Goal: Information Seeking & Learning: Learn about a topic

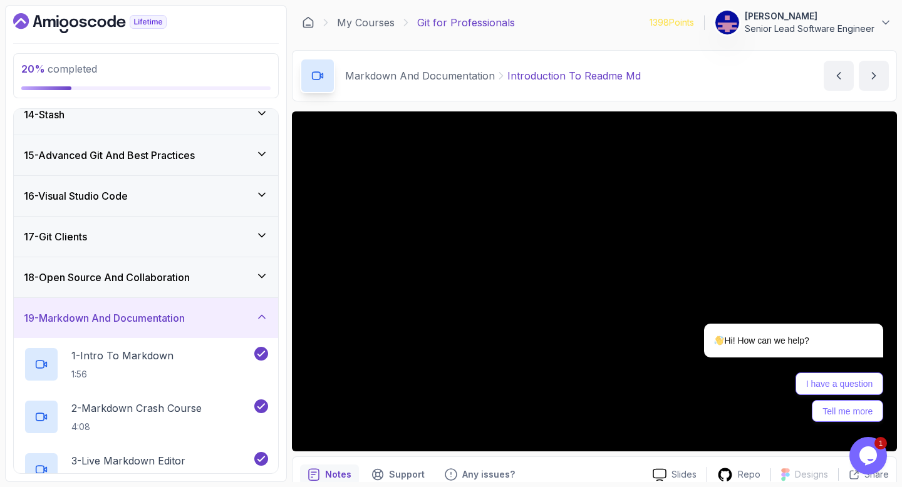
scroll to position [547, 0]
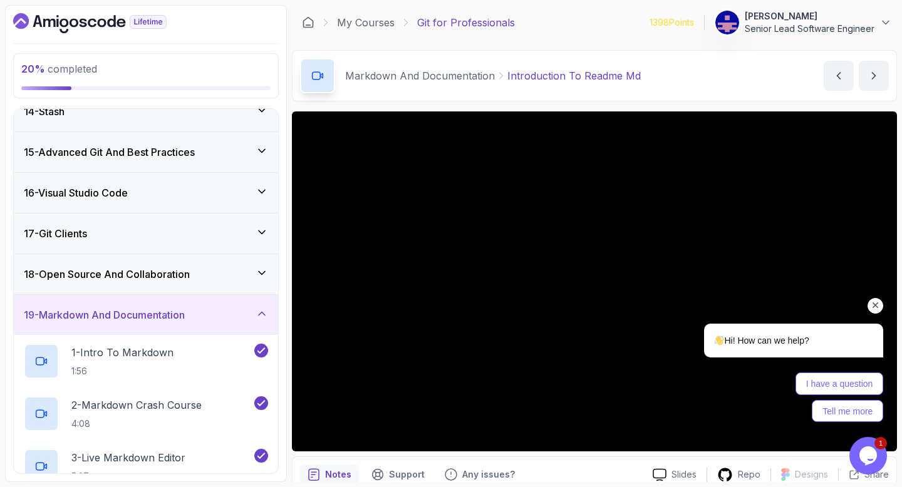
click at [876, 302] on icon "Chat attention grabber" at bounding box center [875, 305] width 11 height 11
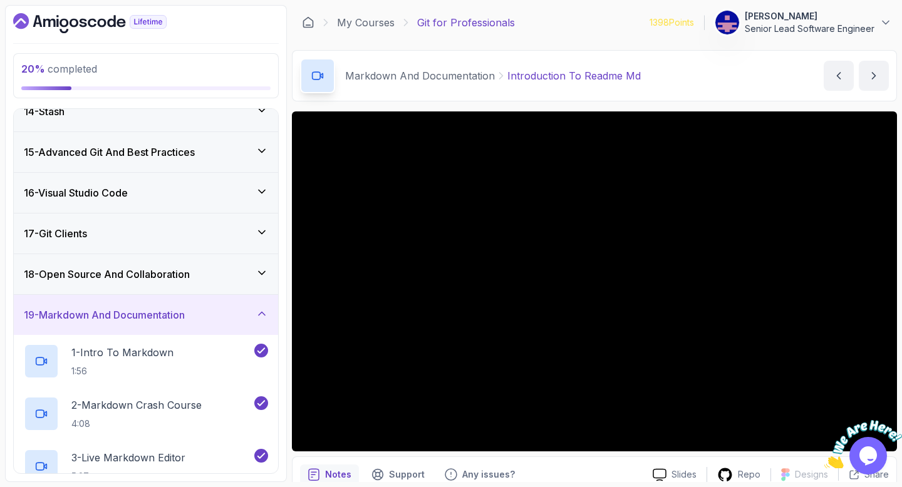
click at [85, 17] on icon "Dashboard" at bounding box center [89, 23] width 153 height 20
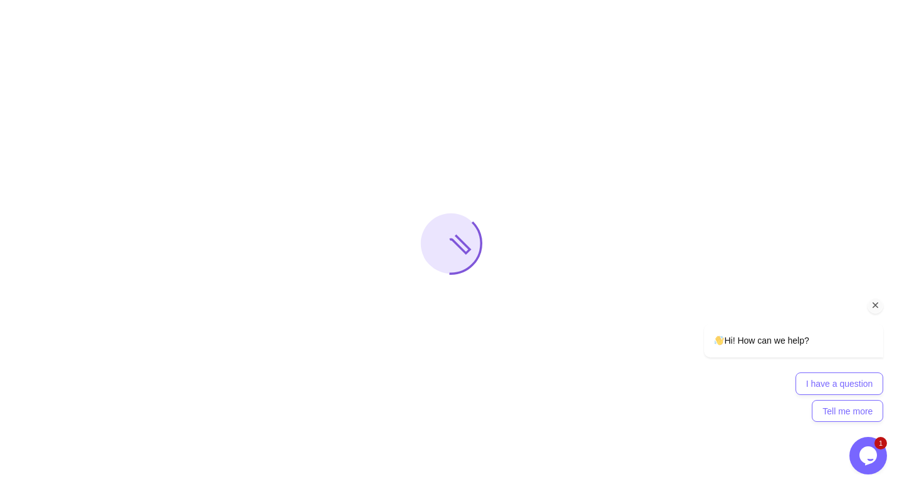
click at [874, 308] on icon "Chat attention grabber" at bounding box center [875, 305] width 11 height 11
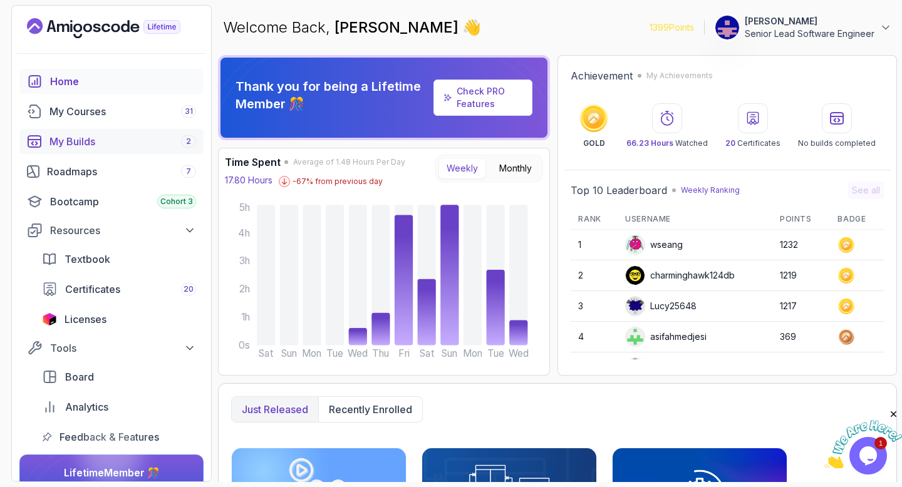
click at [60, 134] on div "My Builds 2" at bounding box center [122, 141] width 147 height 15
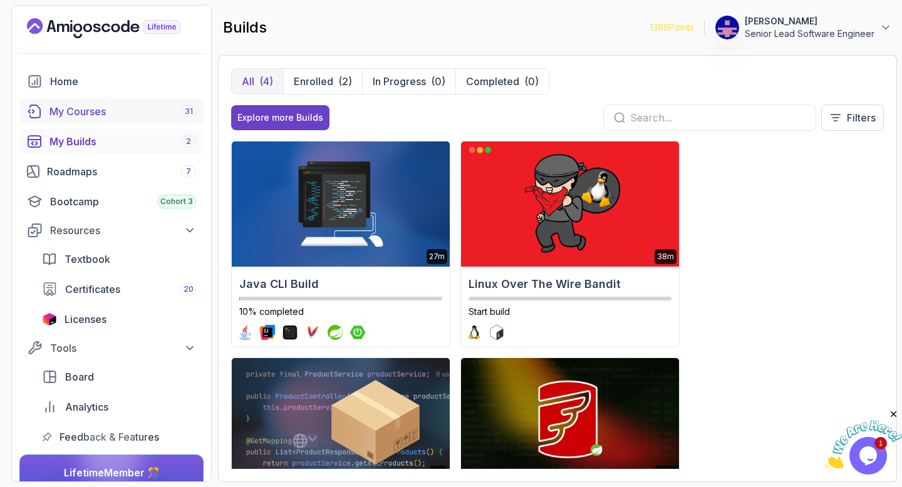
click at [68, 104] on div "My Courses 31" at bounding box center [122, 111] width 147 height 15
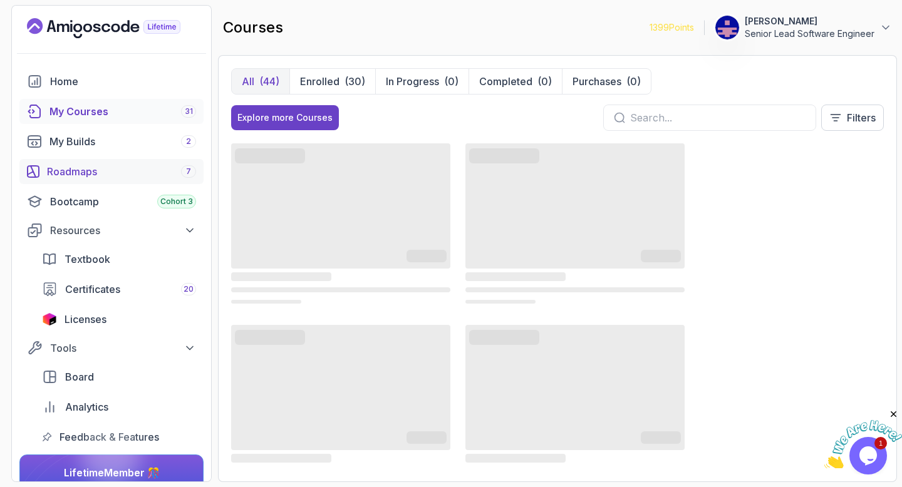
click at [63, 164] on div "Roadmaps 7" at bounding box center [121, 171] width 149 height 15
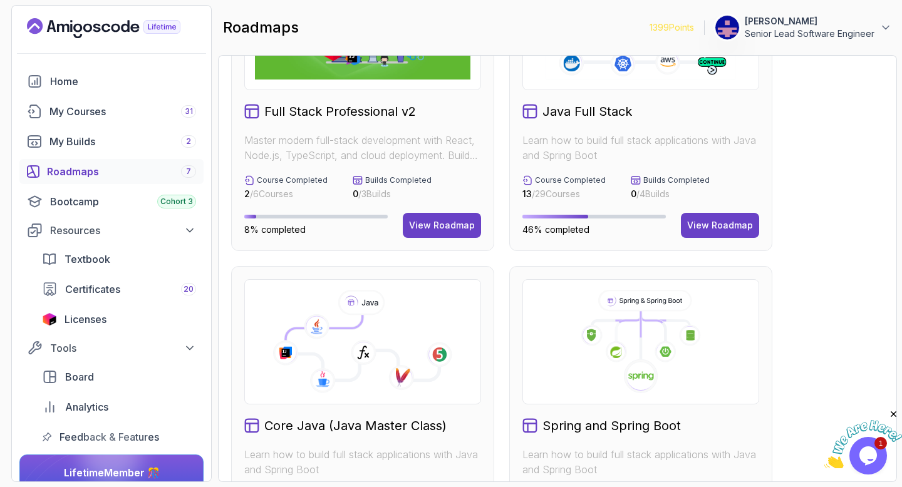
scroll to position [123, 0]
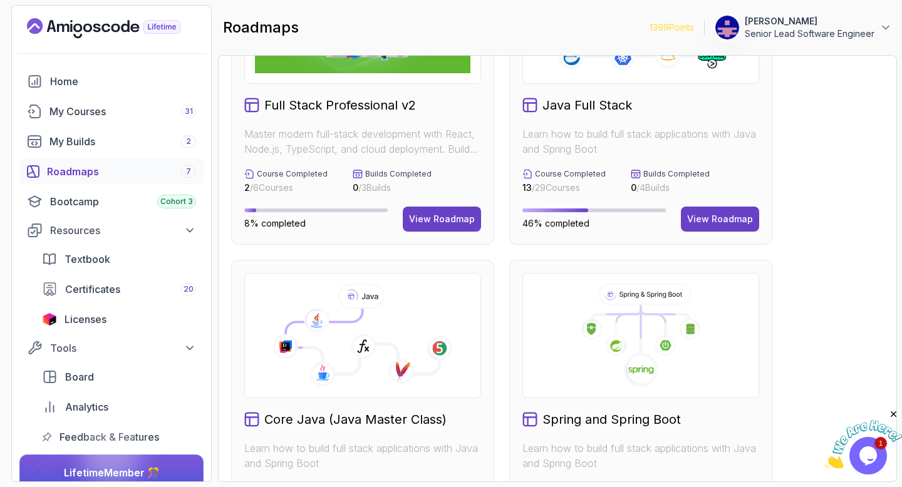
click at [433, 284] on icon at bounding box center [362, 336] width 215 height 104
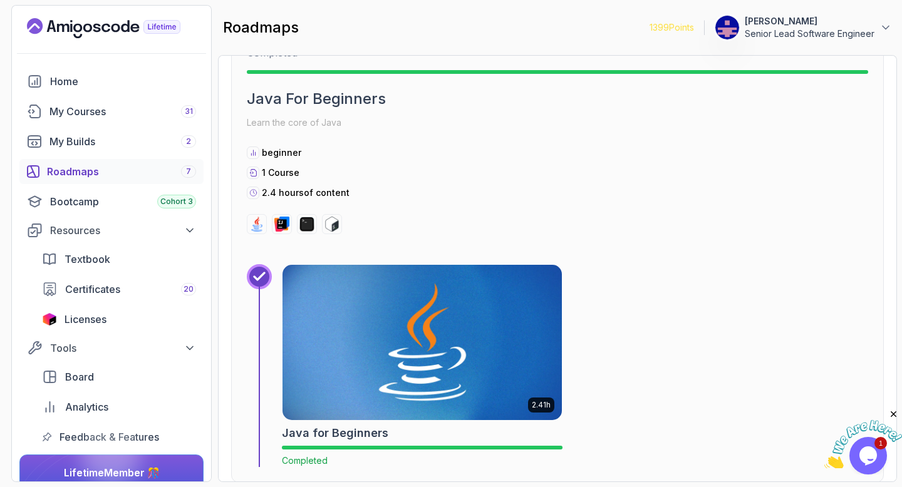
scroll to position [395, 0]
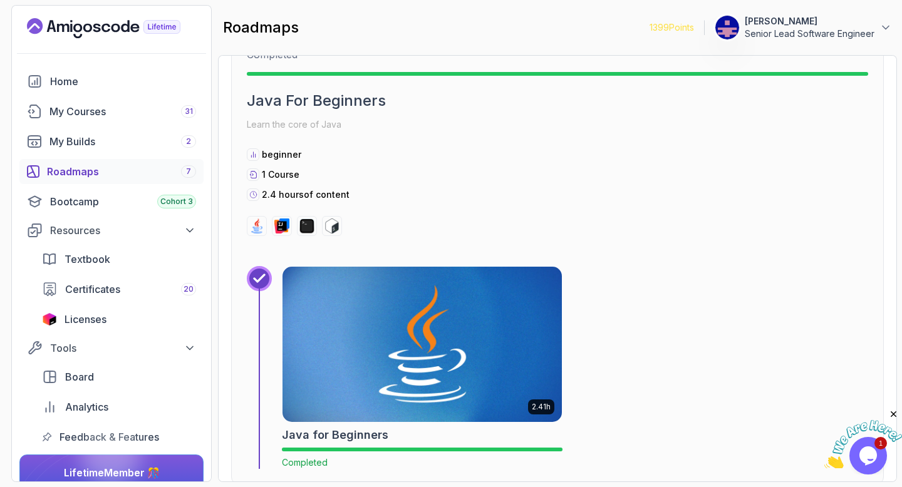
click at [481, 263] on img at bounding box center [422, 344] width 293 height 163
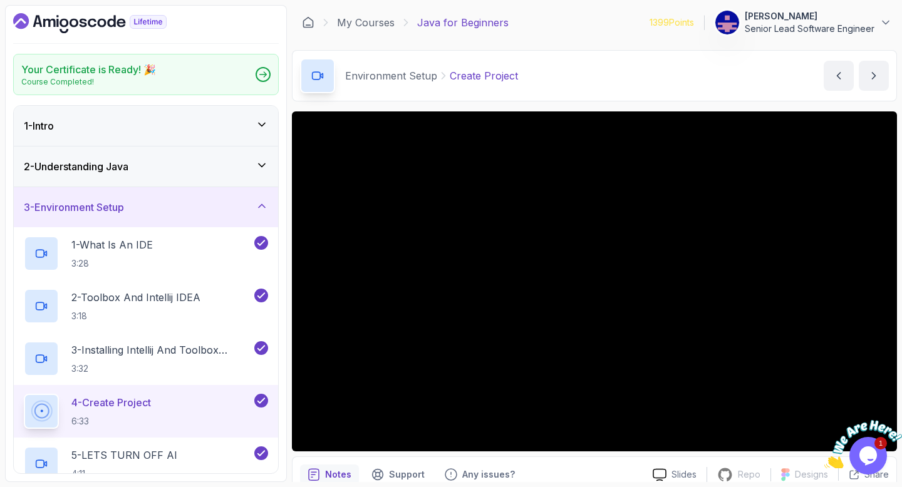
click at [150, 118] on div "1 - Intro" at bounding box center [146, 125] width 244 height 15
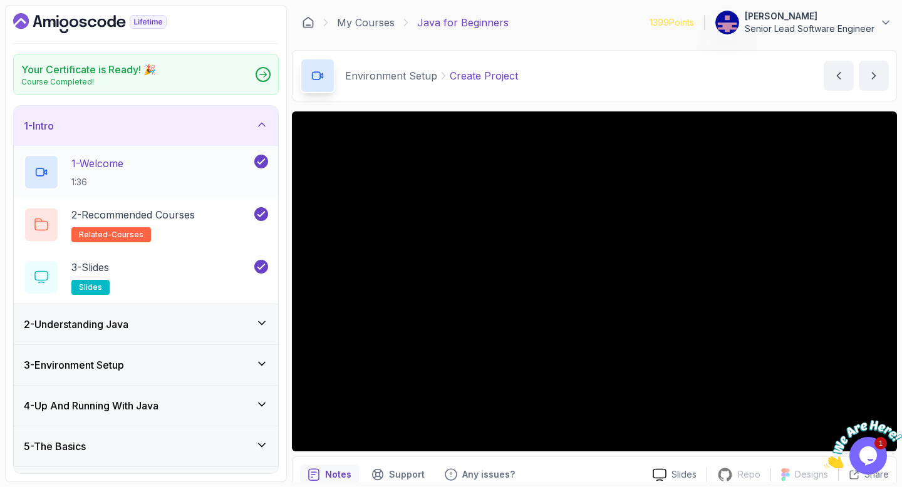
click at [95, 156] on p "1 - Welcome" at bounding box center [97, 163] width 52 height 15
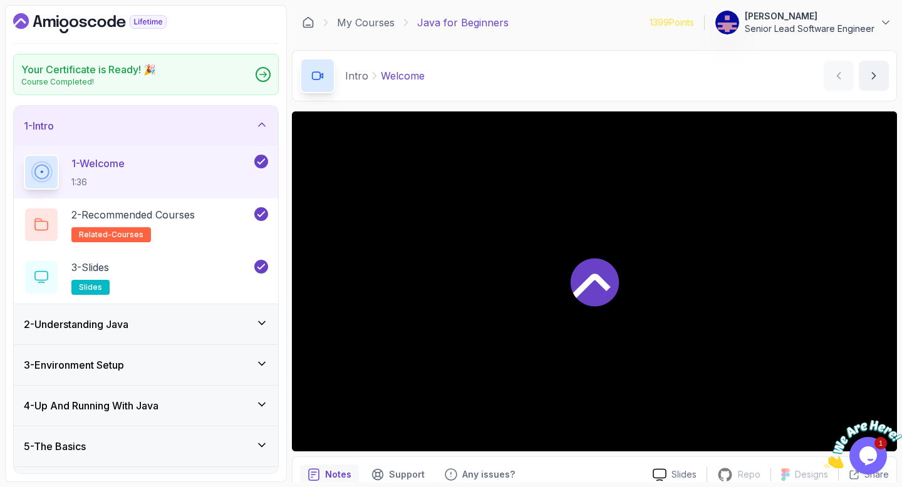
click at [84, 317] on div "2 - Understanding Java" at bounding box center [146, 324] width 244 height 15
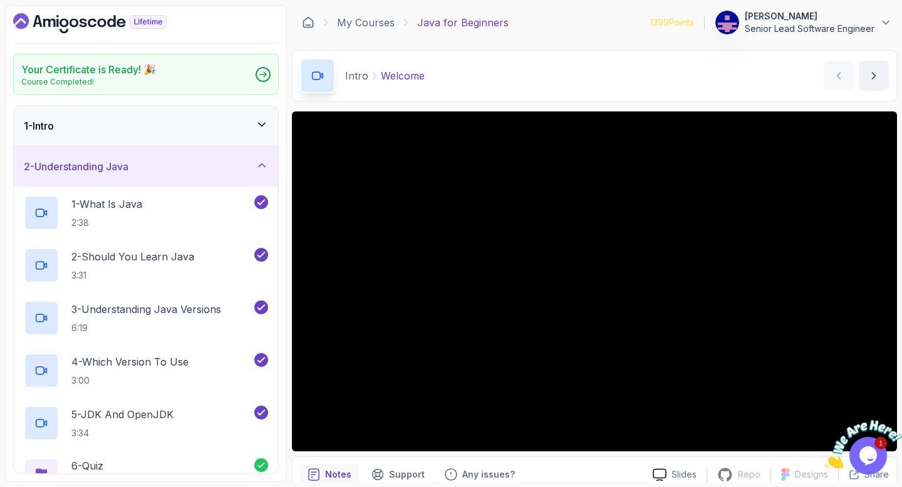
click at [266, 118] on icon at bounding box center [262, 124] width 13 height 13
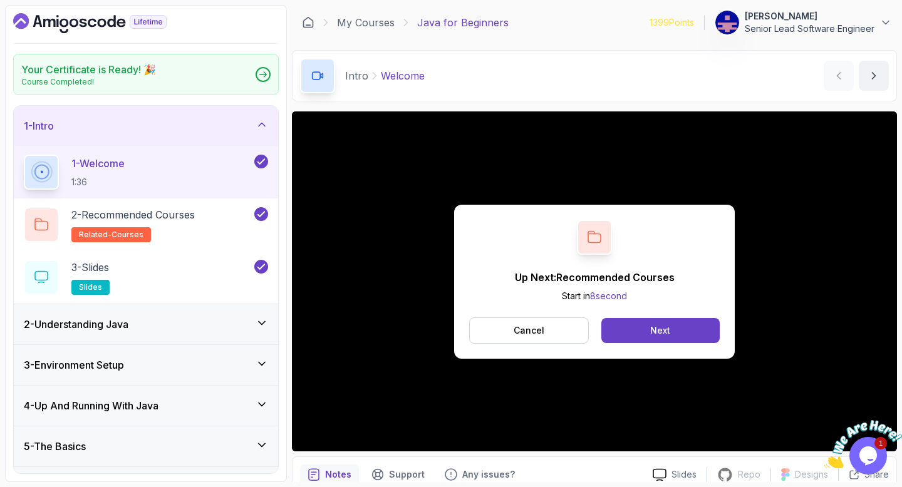
click at [197, 317] on div "2 - Understanding Java" at bounding box center [146, 324] width 244 height 15
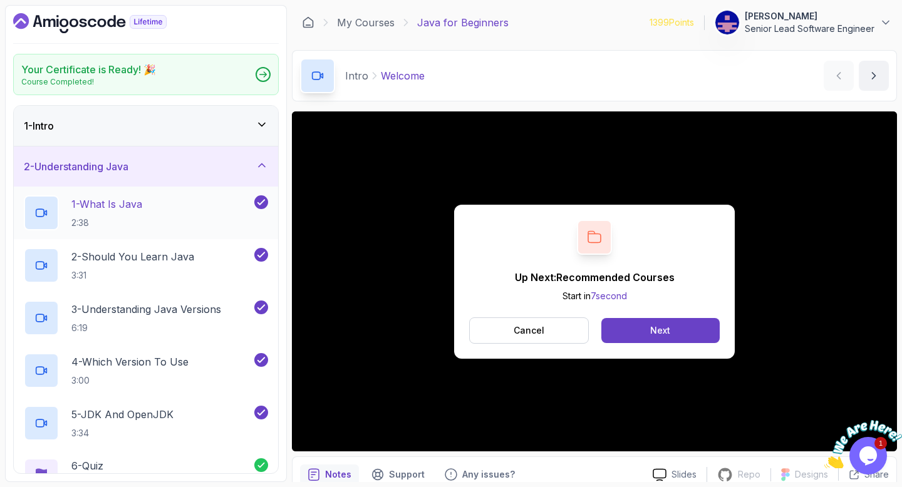
click at [114, 195] on div "1 - What Is Java 2:38" at bounding box center [138, 212] width 228 height 35
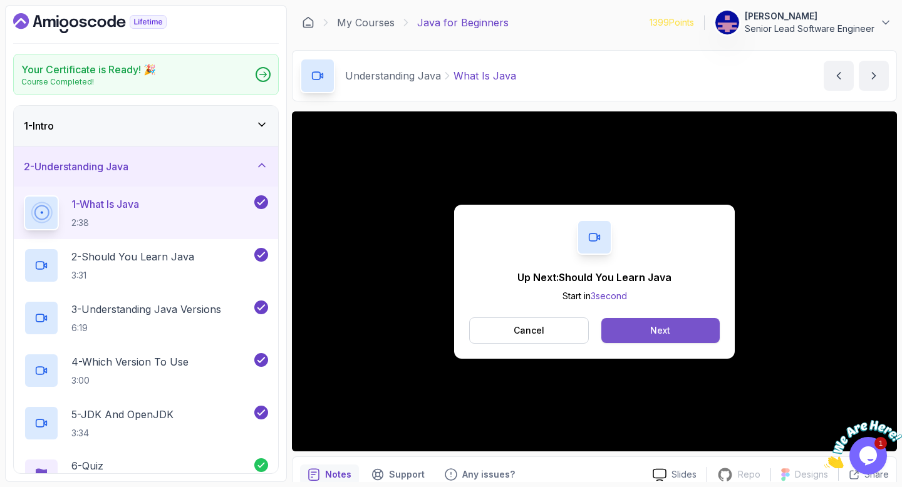
click at [666, 318] on button "Next" at bounding box center [660, 330] width 118 height 25
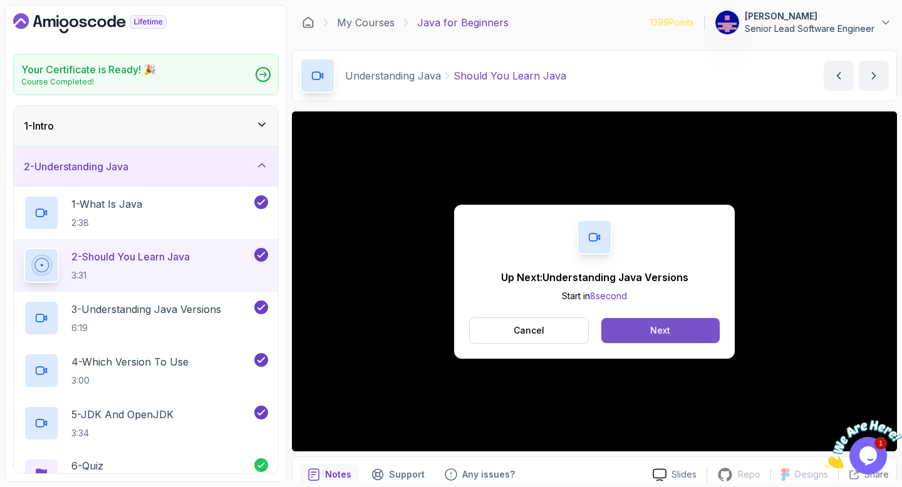
click at [634, 318] on button "Next" at bounding box center [660, 330] width 118 height 25
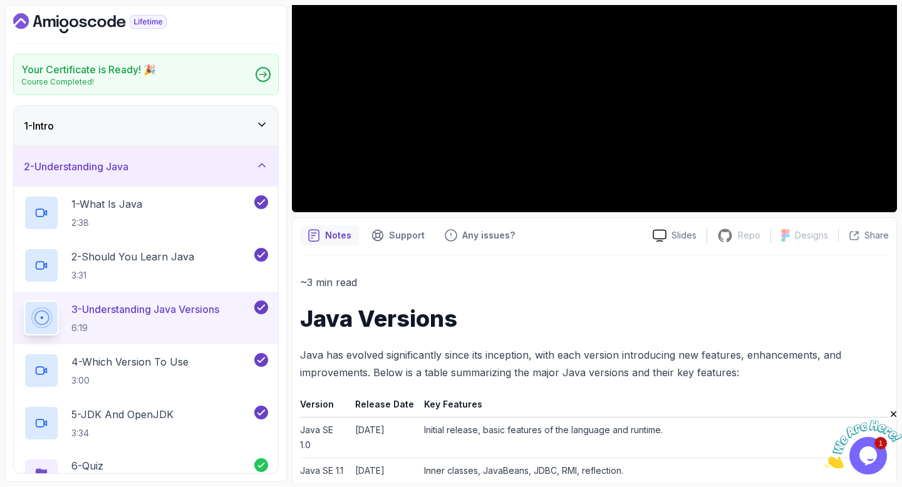
scroll to position [235, 0]
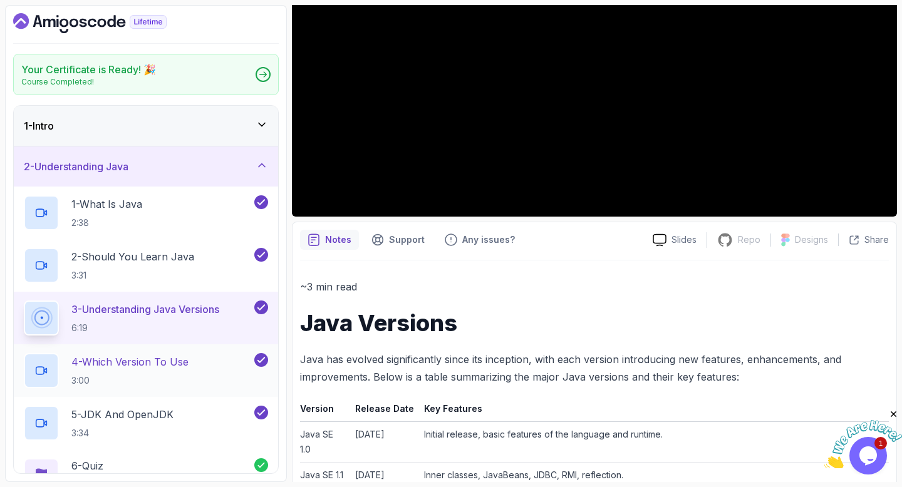
click at [118, 354] on p "4 - Which Version To Use" at bounding box center [129, 361] width 117 height 15
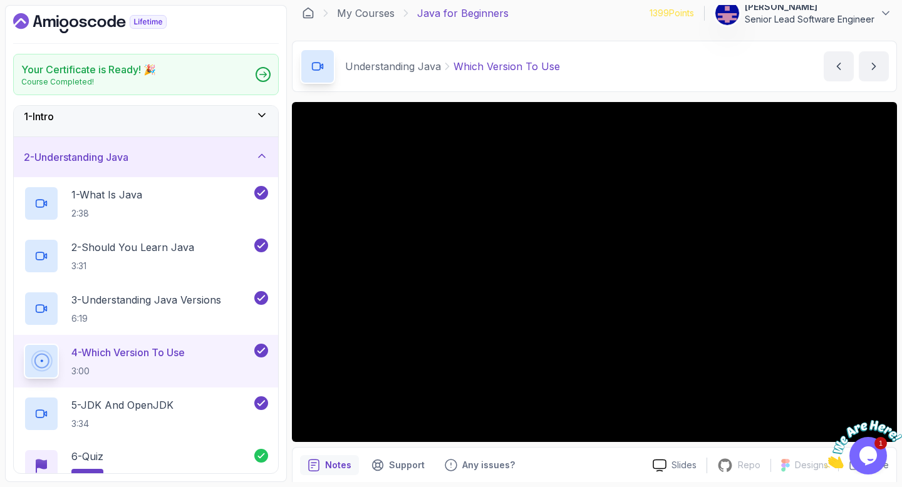
scroll to position [13, 0]
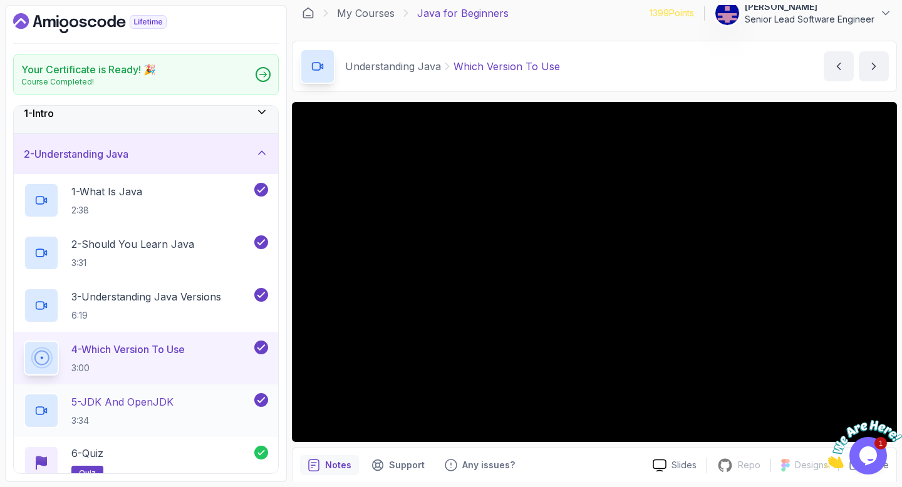
click at [125, 395] on p "5 - JDK And OpenJDK" at bounding box center [122, 402] width 102 height 15
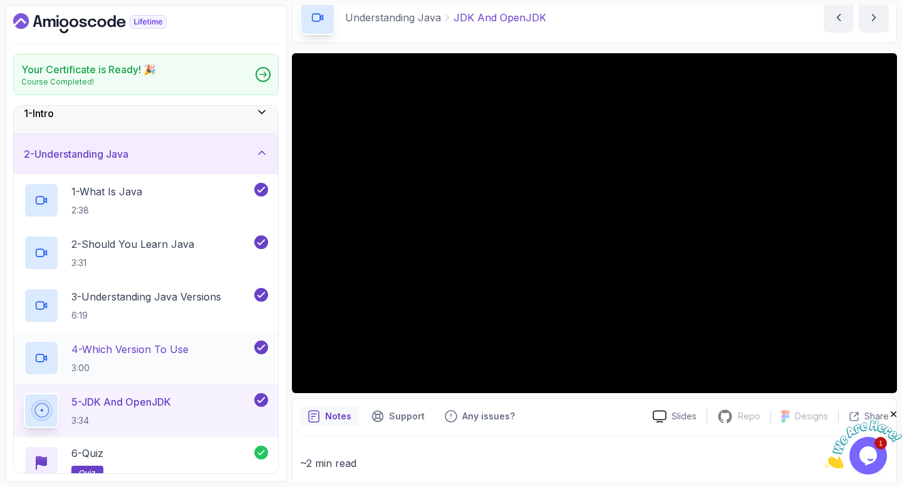
scroll to position [68, 0]
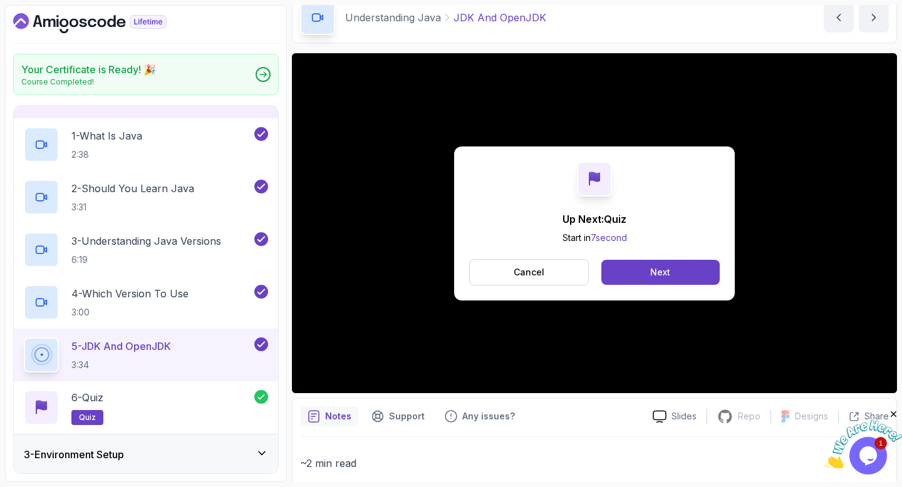
click at [196, 447] on div "3 - Environment Setup" at bounding box center [146, 454] width 244 height 15
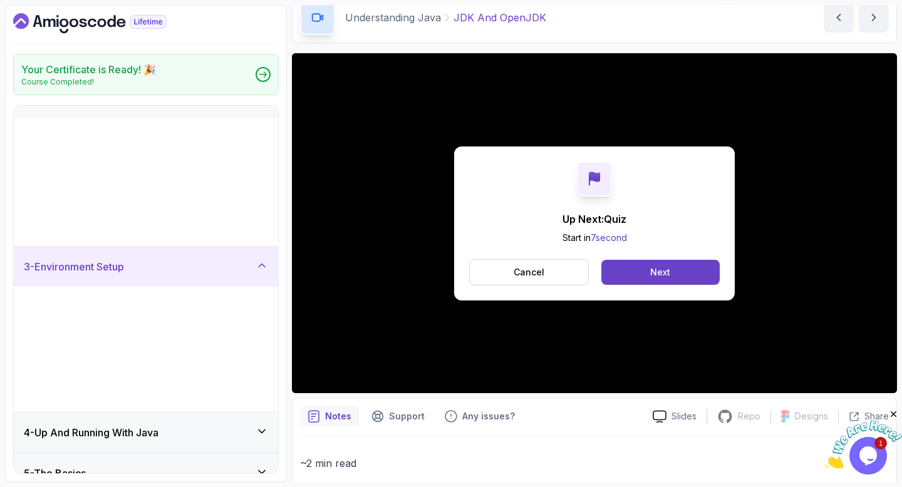
scroll to position [0, 0]
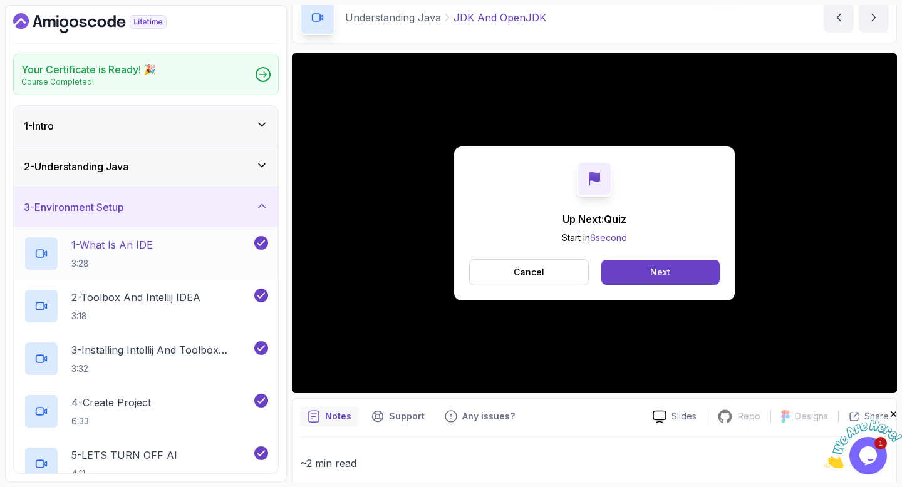
click at [110, 237] on p "1 - What Is An IDE" at bounding box center [111, 244] width 81 height 15
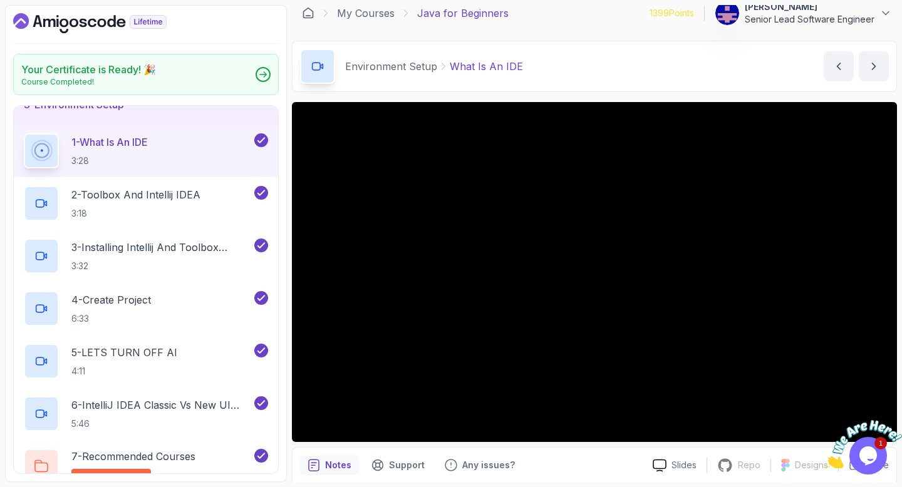
scroll to position [108, 0]
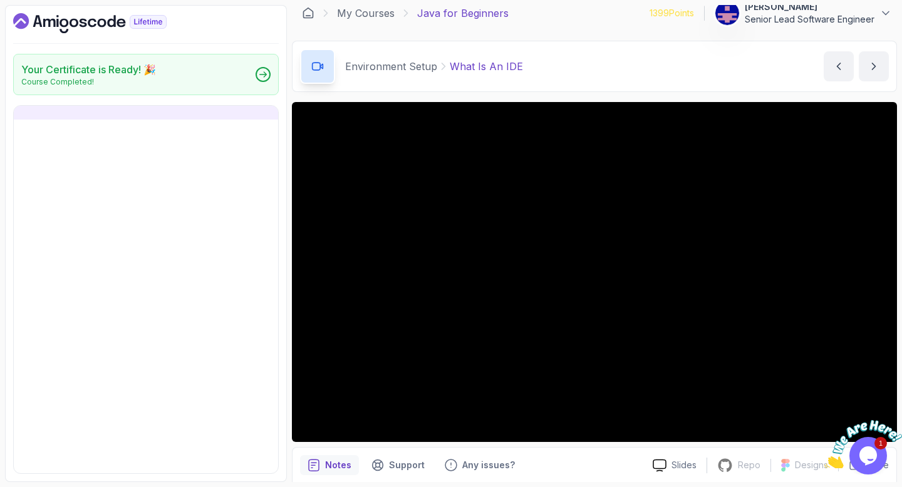
scroll to position [0, 0]
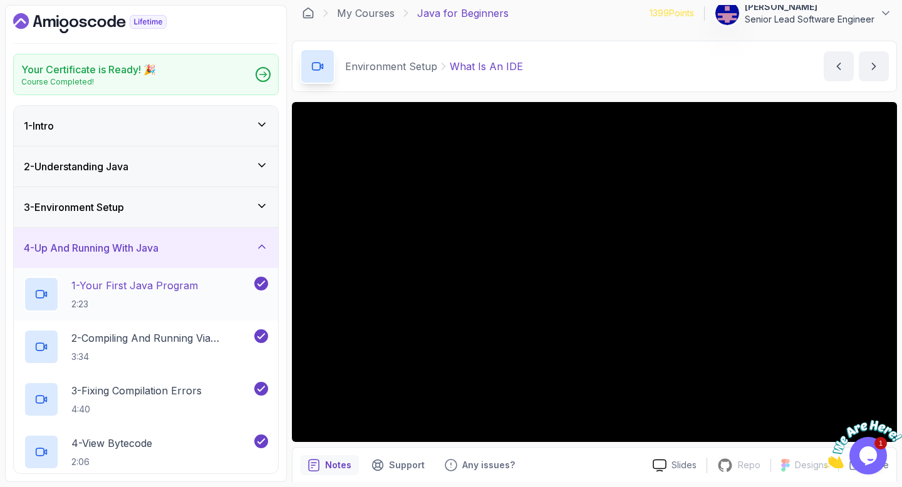
click at [128, 278] on p "1 - Your First Java Program" at bounding box center [134, 285] width 127 height 15
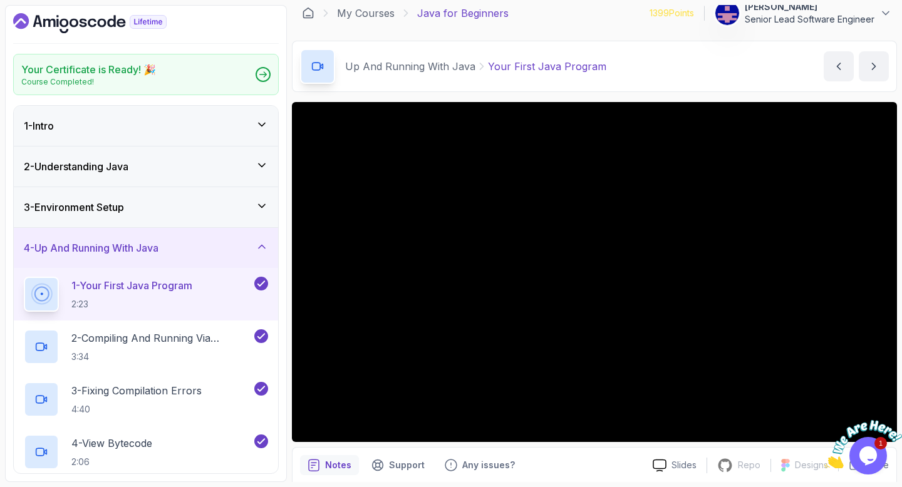
click at [91, 200] on h3 "3 - Environment Setup" at bounding box center [74, 207] width 100 height 15
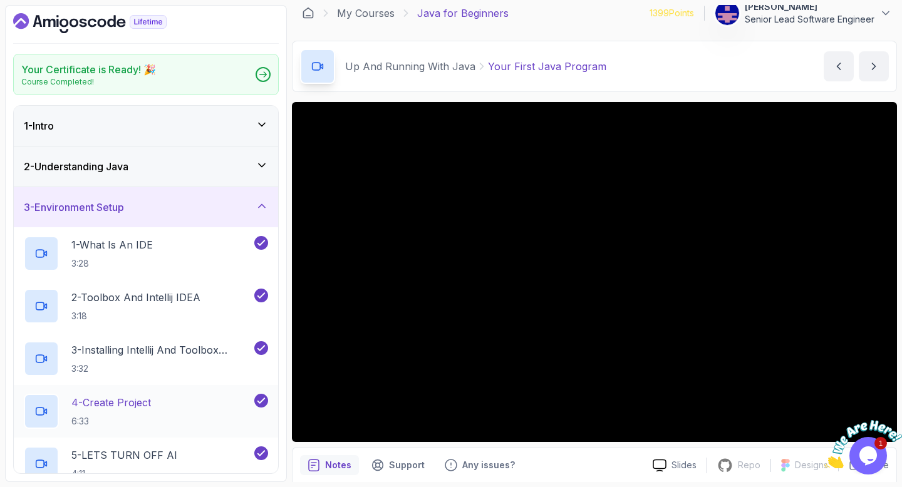
click at [81, 395] on p "4 - Create Project" at bounding box center [111, 402] width 80 height 15
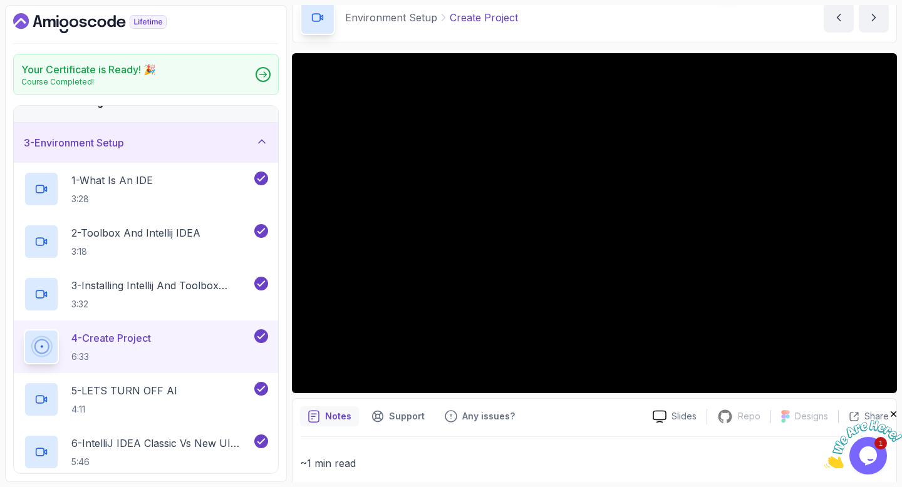
scroll to position [108, 0]
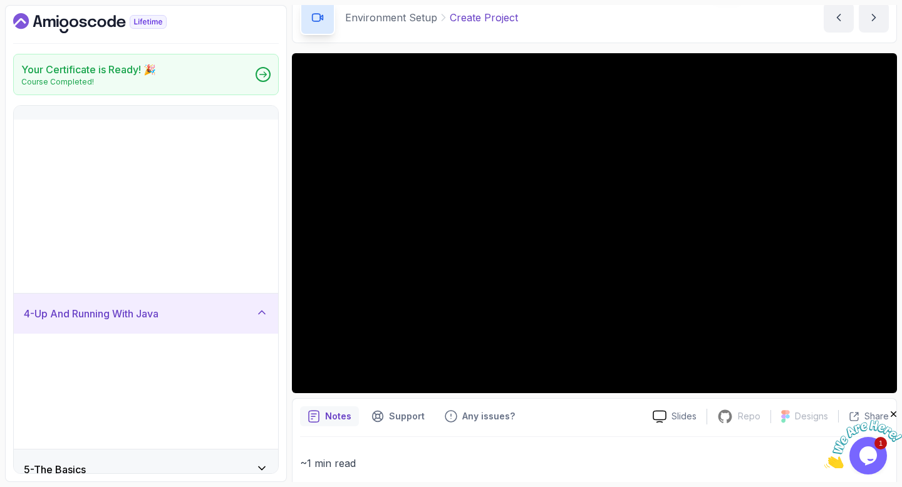
scroll to position [0, 0]
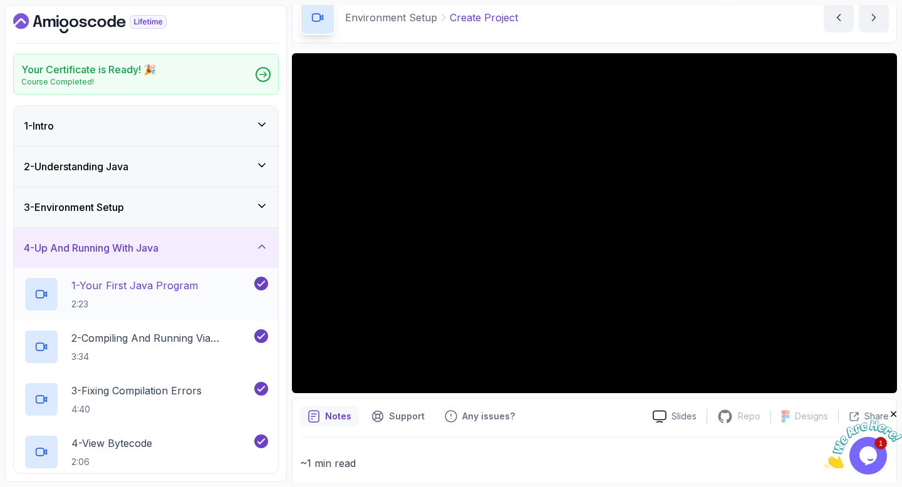
click at [150, 277] on div "1 - Your First Java Program 2:23" at bounding box center [138, 294] width 228 height 35
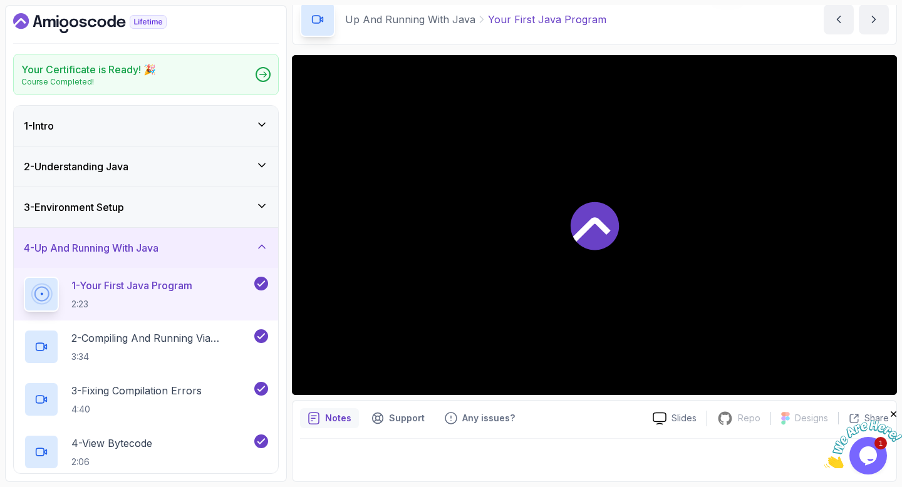
scroll to position [9, 0]
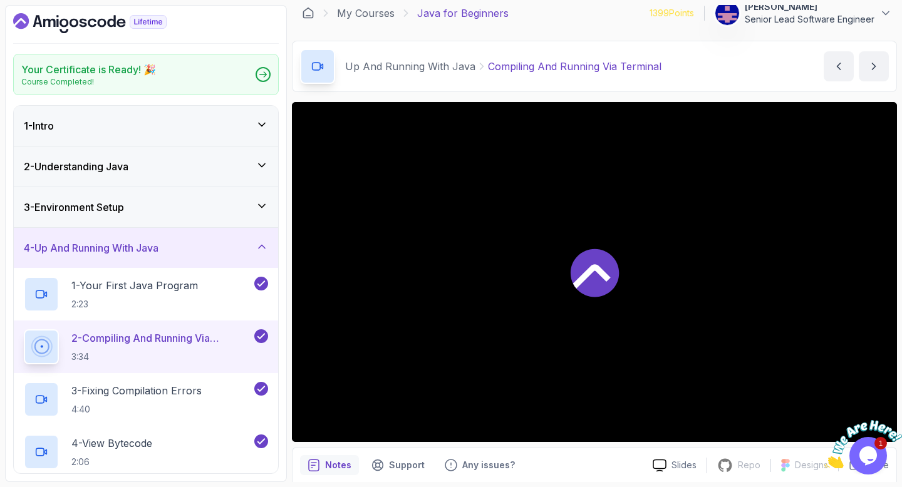
scroll to position [58, 0]
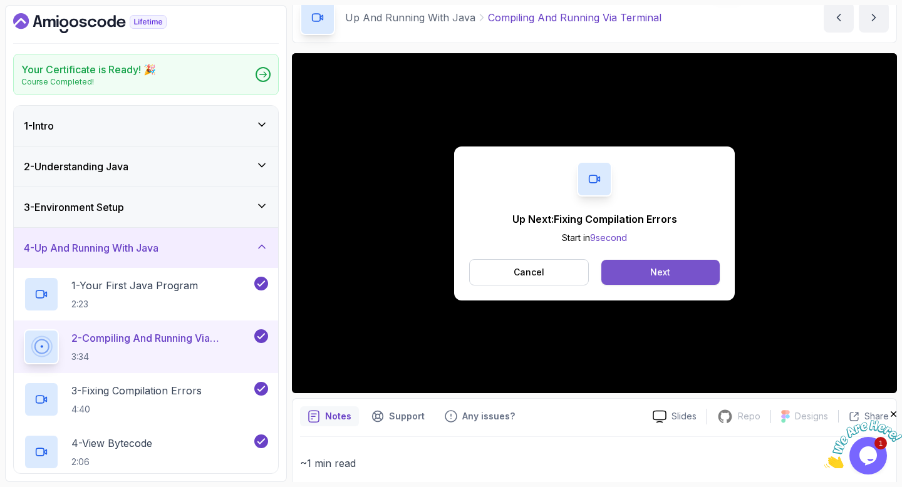
click at [655, 260] on button "Next" at bounding box center [660, 272] width 118 height 25
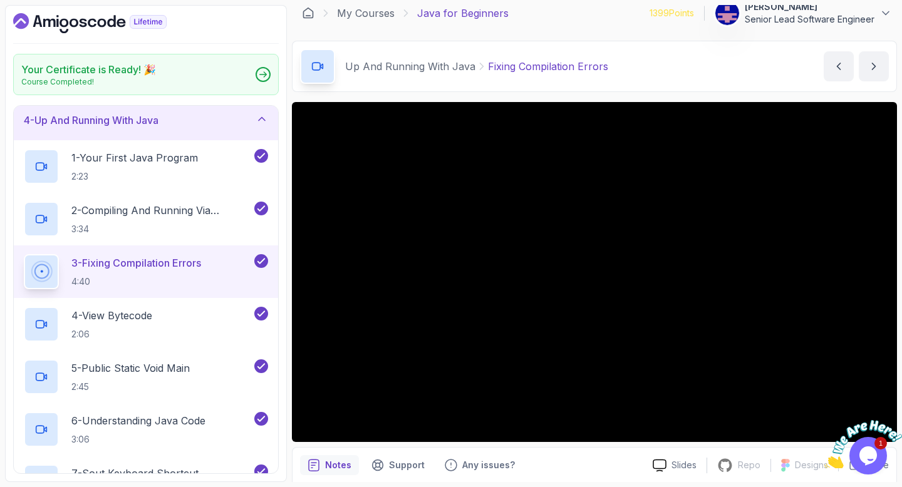
scroll to position [131, 0]
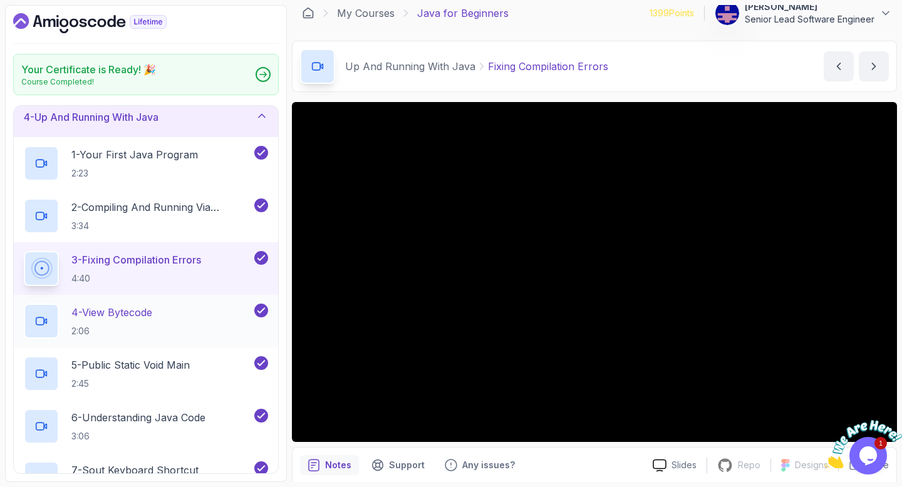
click at [118, 305] on p "4 - View Bytecode" at bounding box center [111, 312] width 81 height 15
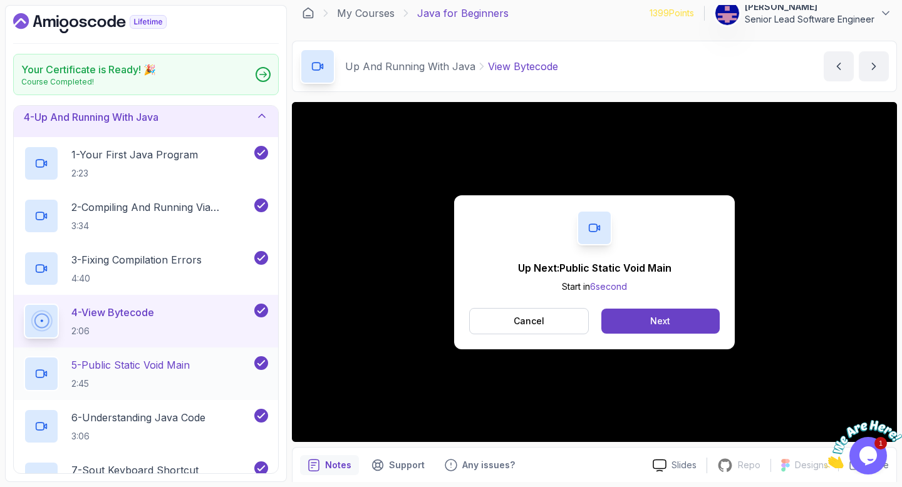
click at [129, 358] on p "5 - Public Static Void Main" at bounding box center [130, 365] width 118 height 15
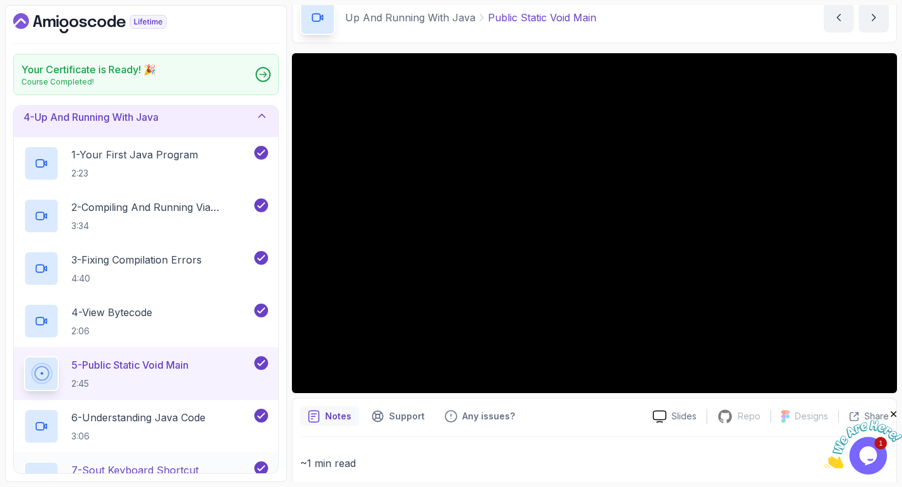
scroll to position [147, 0]
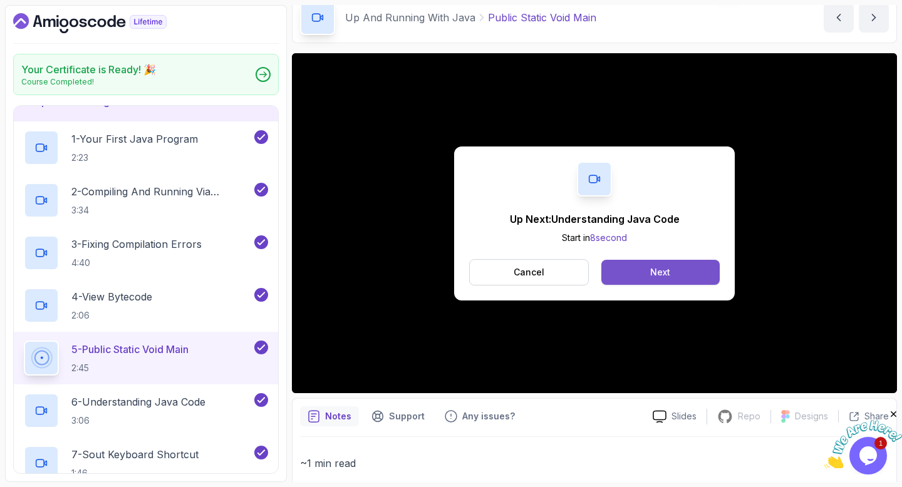
click at [650, 266] on div "Next" at bounding box center [660, 272] width 20 height 13
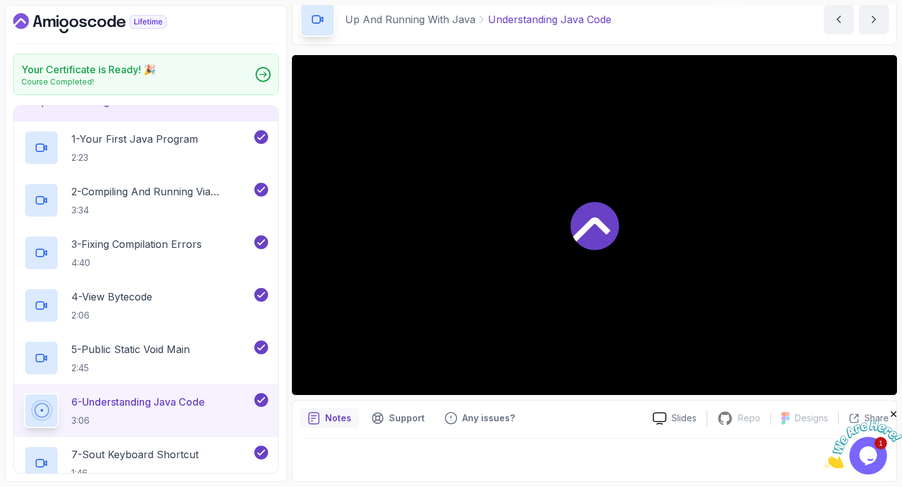
scroll to position [9, 0]
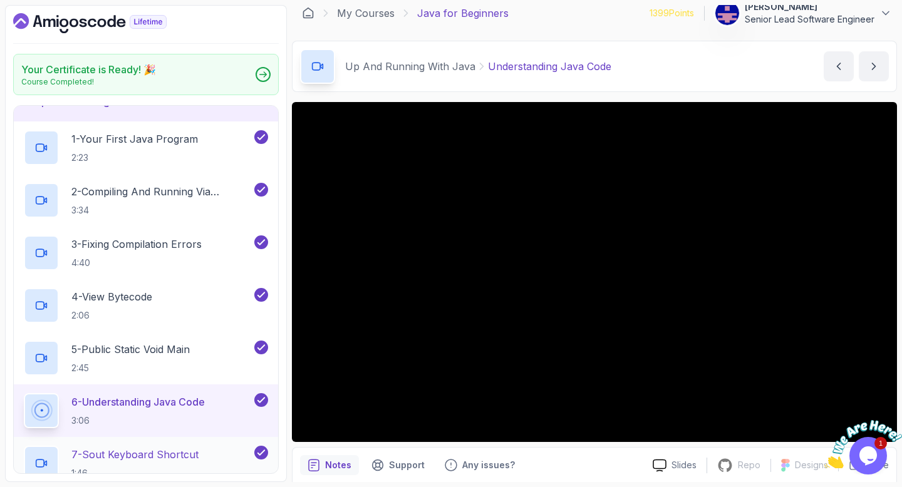
click at [141, 447] on p "7 - Sout Keyboard Shortcut" at bounding box center [134, 454] width 127 height 15
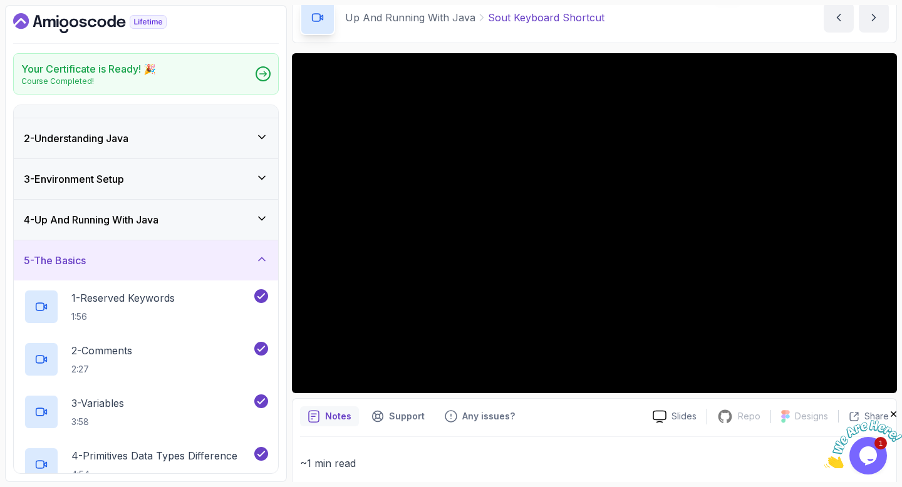
scroll to position [23, 0]
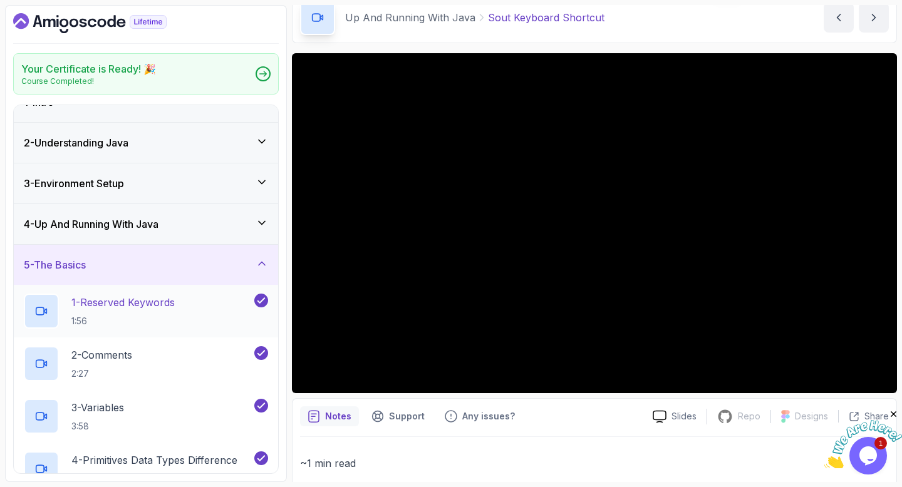
click at [104, 295] on p "1 - Reserved Keywords" at bounding box center [122, 302] width 103 height 15
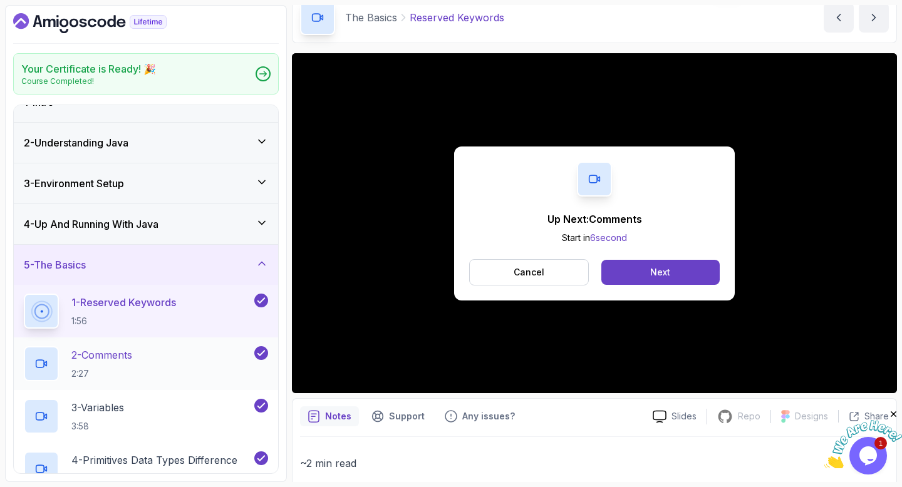
click at [91, 348] on p "2 - Comments" at bounding box center [101, 355] width 61 height 15
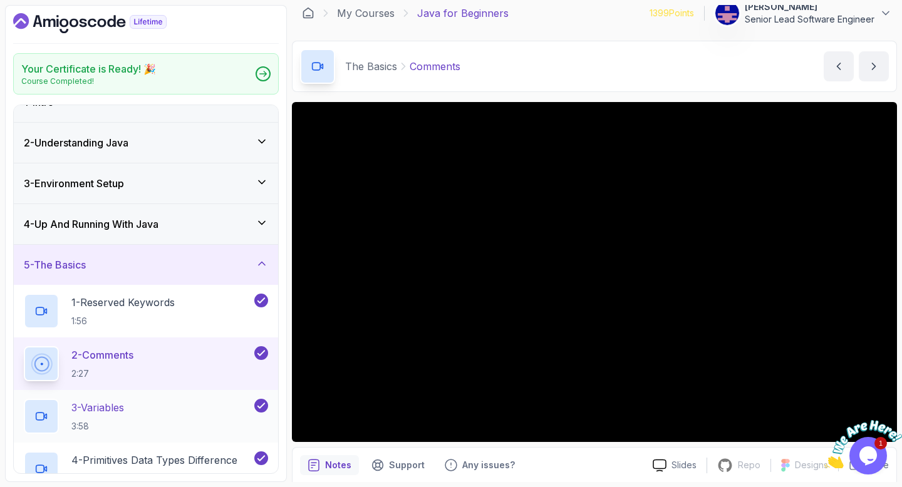
click at [85, 400] on p "3 - Variables" at bounding box center [97, 407] width 53 height 15
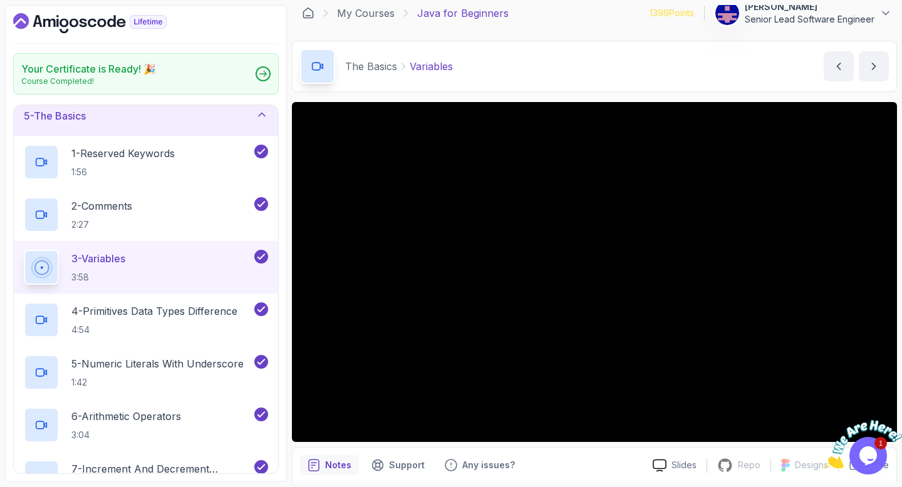
scroll to position [173, 0]
click at [101, 303] on p "4 - Primitives Data Types Difference" at bounding box center [154, 310] width 166 height 15
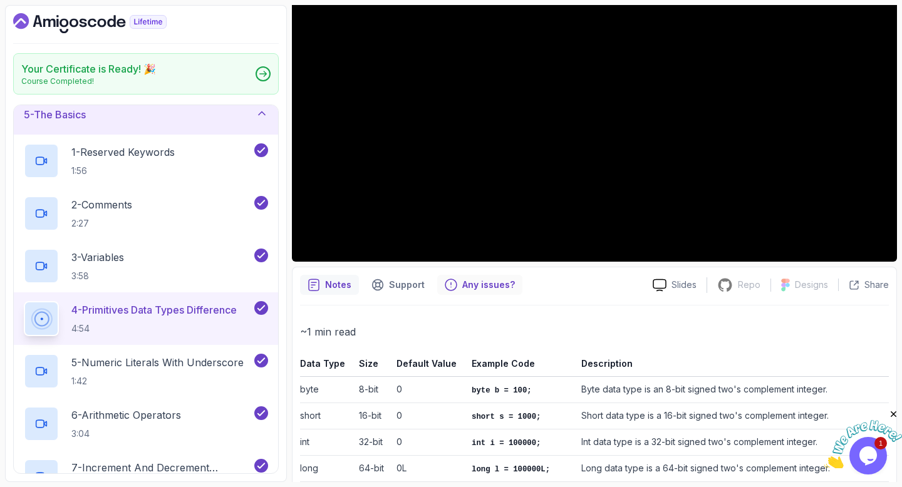
scroll to position [205, 0]
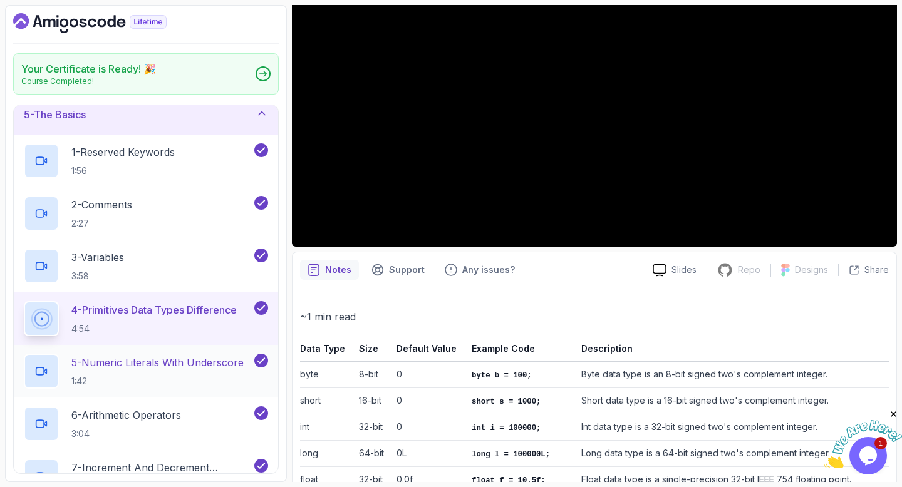
click at [128, 355] on p "5 - Numeric Literals With Underscore" at bounding box center [157, 362] width 172 height 15
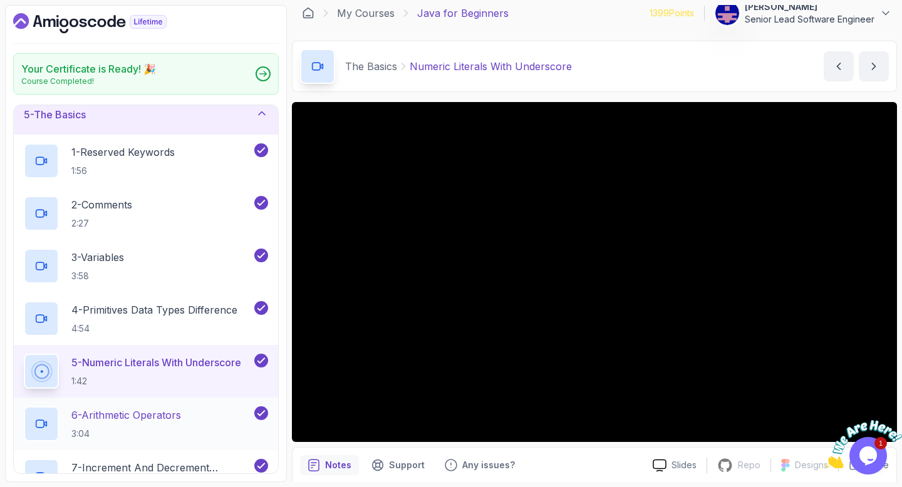
click at [108, 408] on p "6 - Arithmetic Operators" at bounding box center [126, 415] width 110 height 15
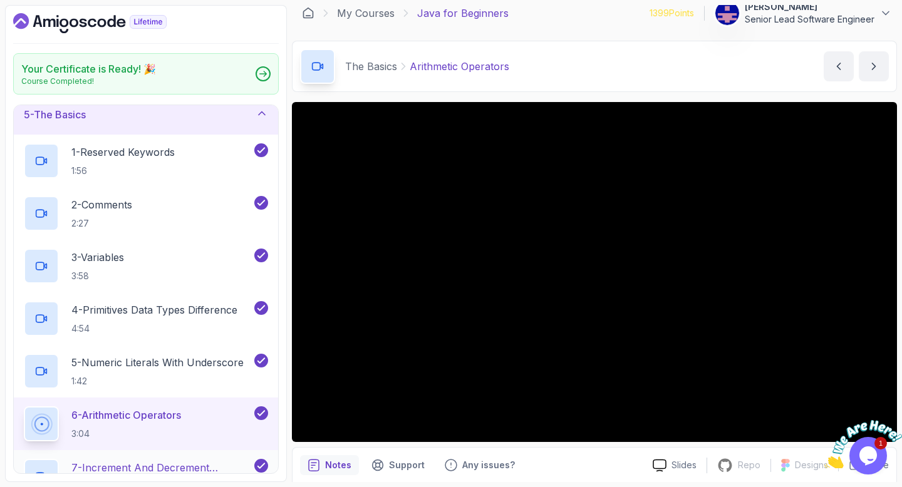
click at [80, 460] on p "7 - Increment And Decrement Operators" at bounding box center [161, 467] width 180 height 15
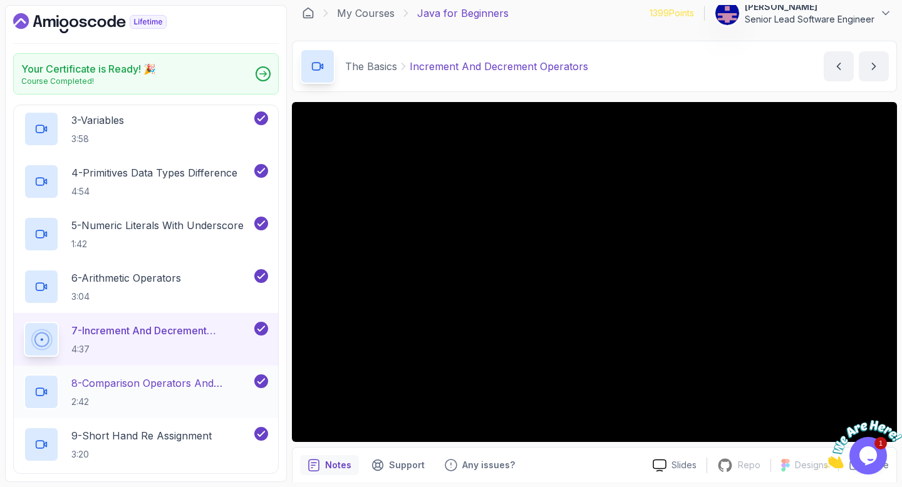
scroll to position [309, 0]
click at [154, 377] on p "8 - Comparison Operators and Booleans" at bounding box center [161, 384] width 180 height 15
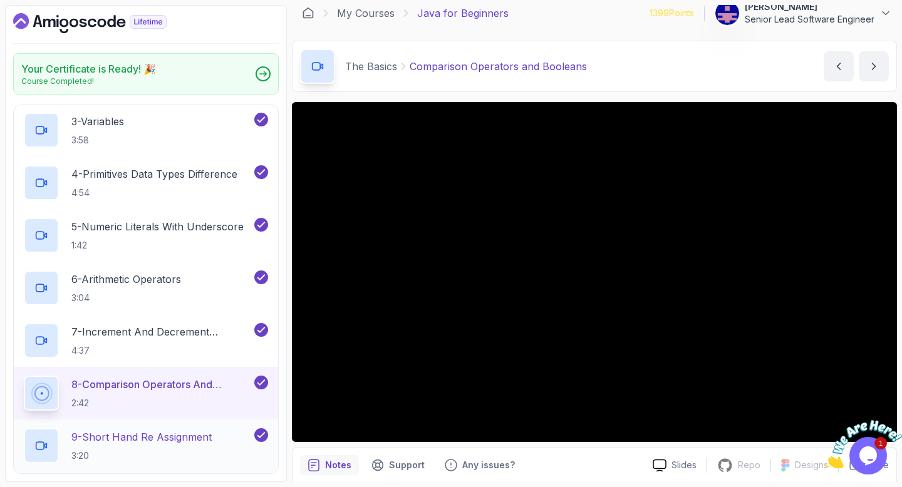
click at [137, 430] on p "9 - Short Hand Re Assignment" at bounding box center [141, 437] width 140 height 15
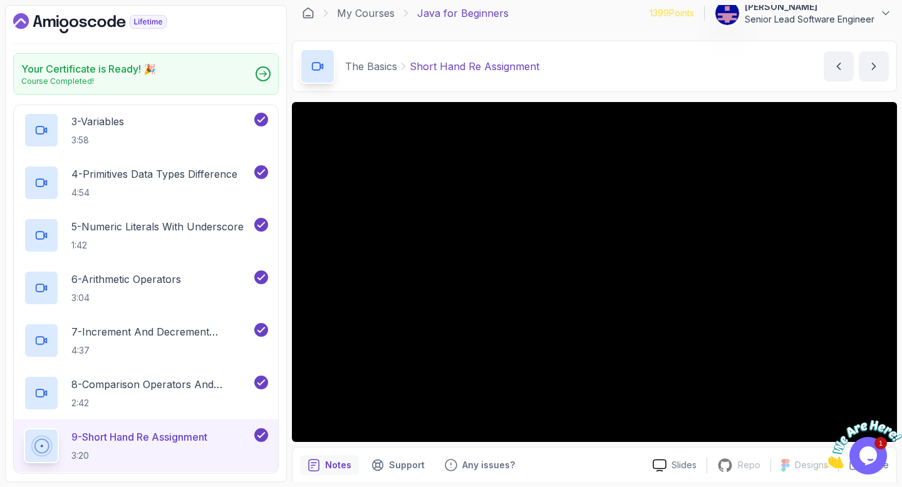
click at [91, 482] on p "10 - Naming Variables" at bounding box center [120, 489] width 98 height 15
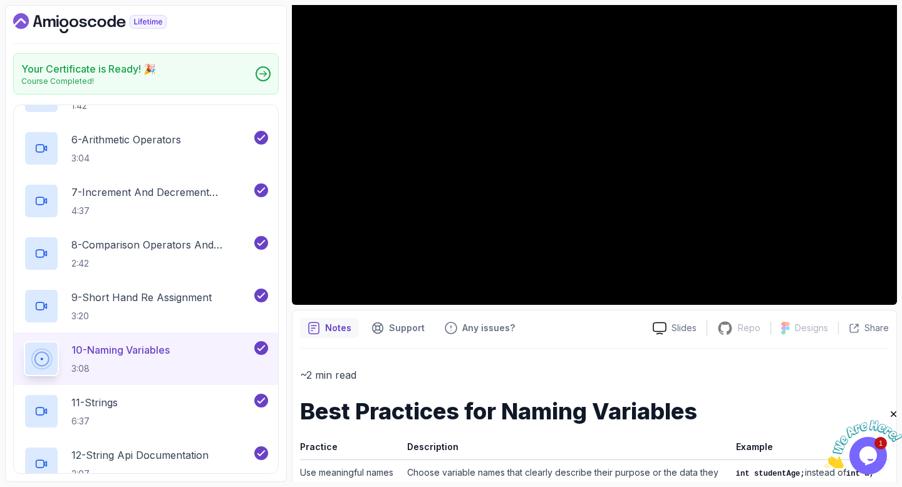
scroll to position [146, 0]
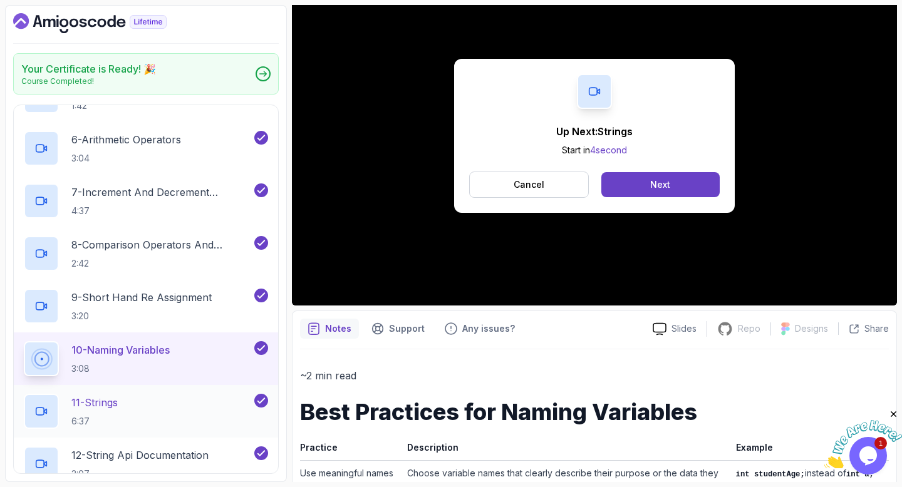
click at [83, 395] on p "11 - Strings" at bounding box center [94, 402] width 46 height 15
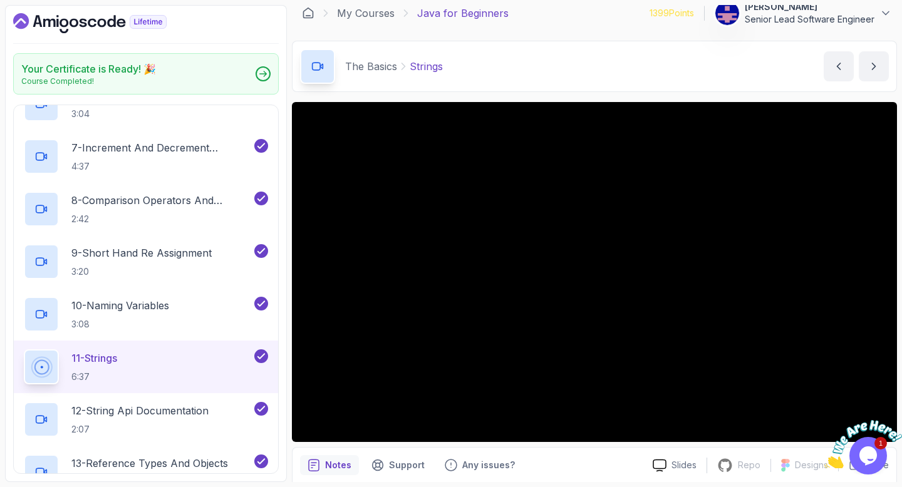
scroll to position [512, 0]
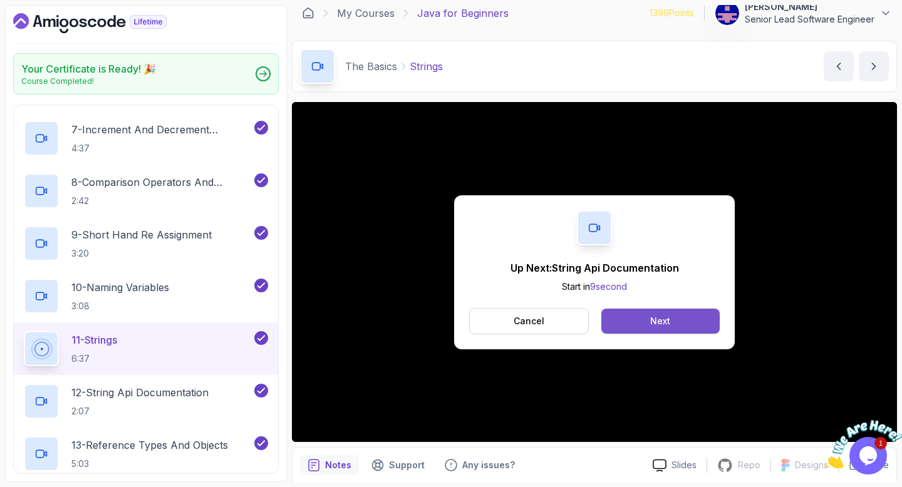
click at [617, 309] on button "Next" at bounding box center [660, 321] width 118 height 25
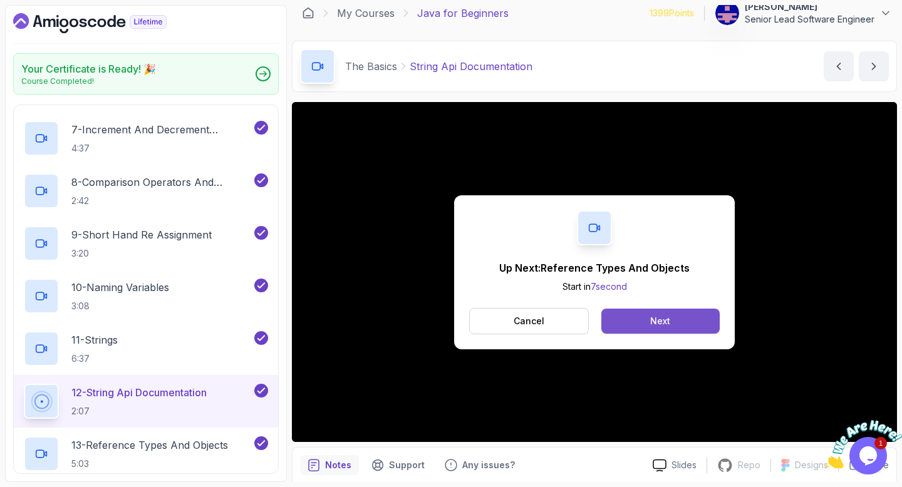
click at [619, 309] on button "Next" at bounding box center [660, 321] width 118 height 25
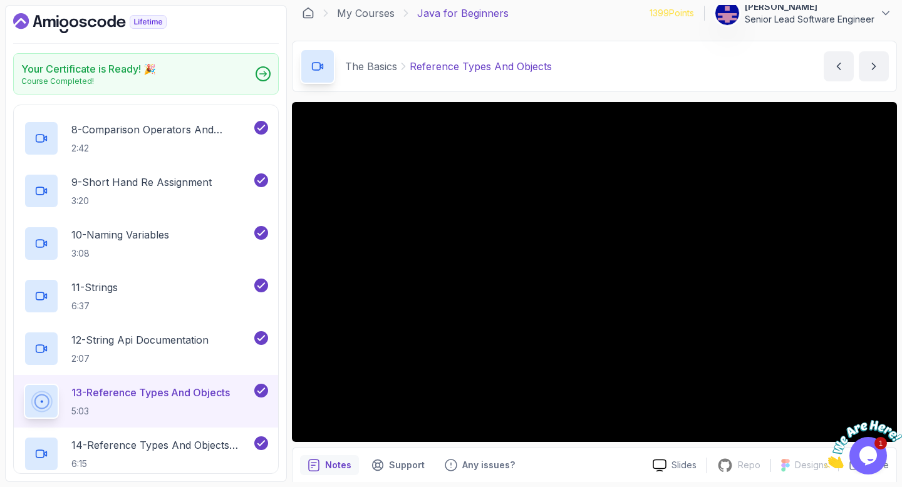
scroll to position [567, 0]
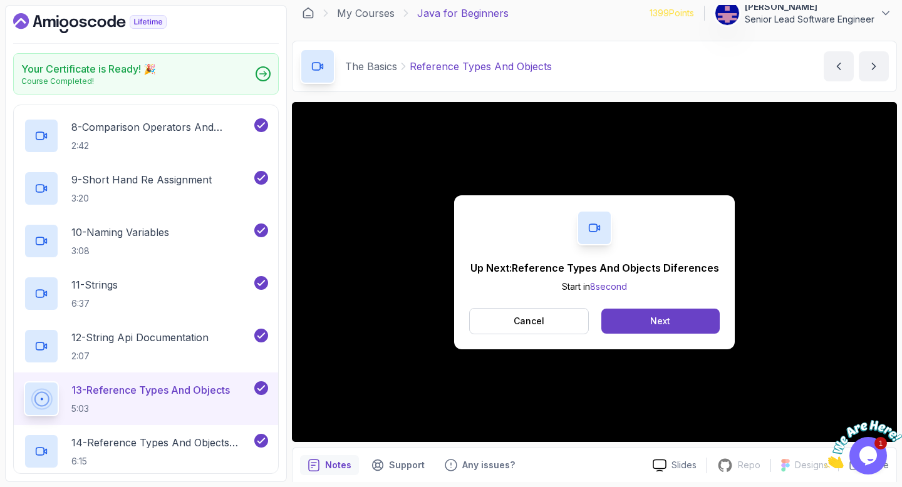
click at [654, 297] on div "Up Next: Reference Types And Objects Diferences Start in 8 second Cancel Next" at bounding box center [594, 272] width 281 height 154
click at [651, 309] on button "Next" at bounding box center [660, 321] width 118 height 25
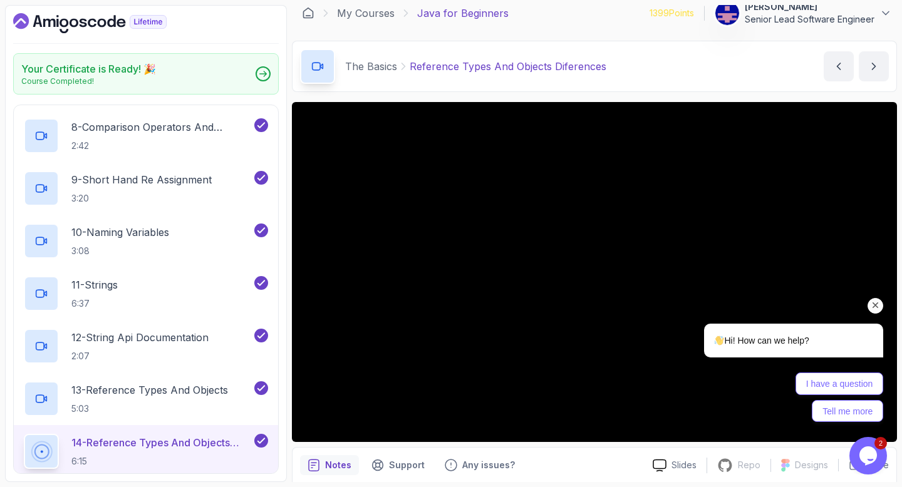
click at [877, 306] on icon "Chat attention grabber" at bounding box center [875, 305] width 11 height 11
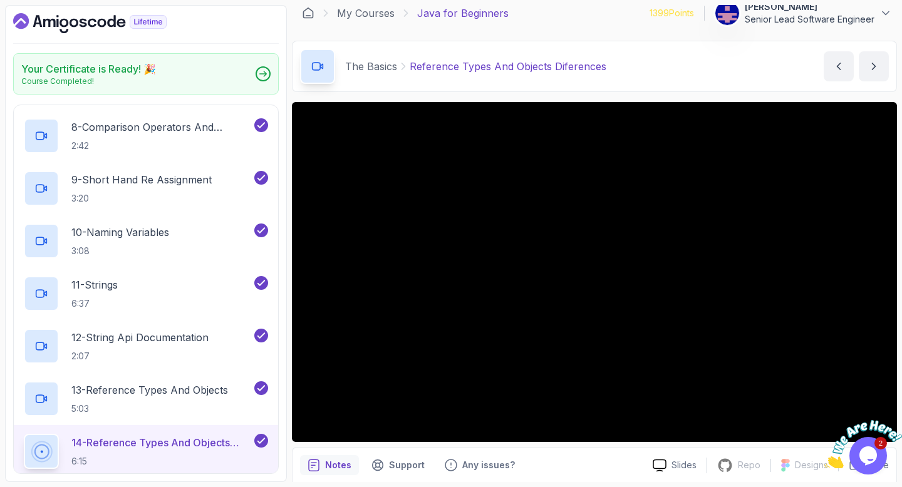
click at [91, 487] on p "15 - Pass Py Value With Primitives" at bounding box center [148, 495] width 155 height 15
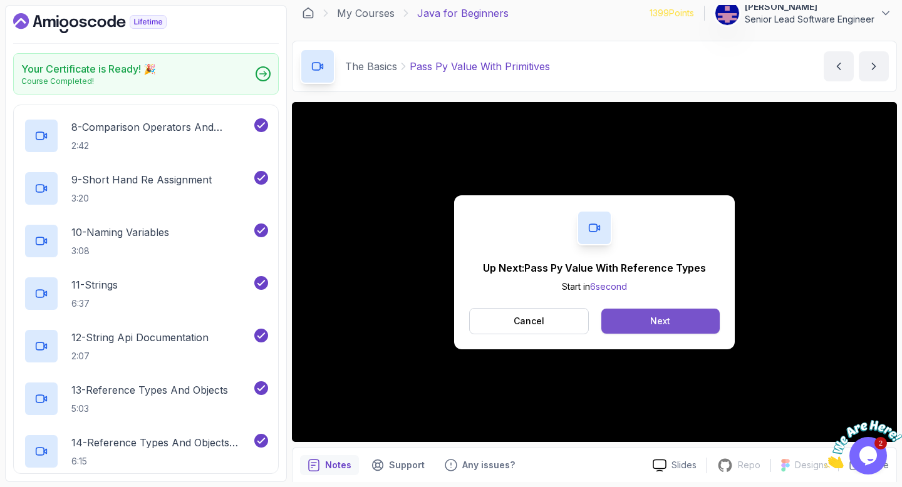
click at [650, 315] on div "Next" at bounding box center [660, 321] width 20 height 13
click at [638, 309] on button "Next" at bounding box center [660, 321] width 118 height 25
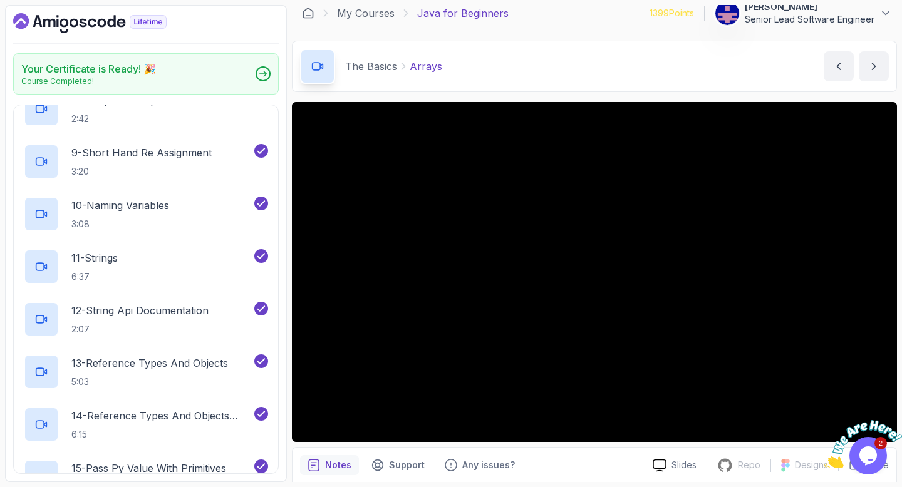
scroll to position [620, 0]
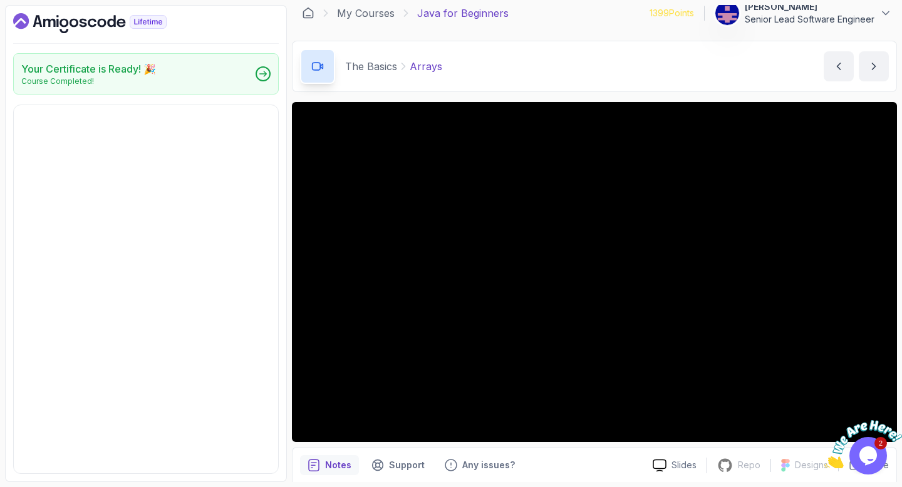
scroll to position [0, 0]
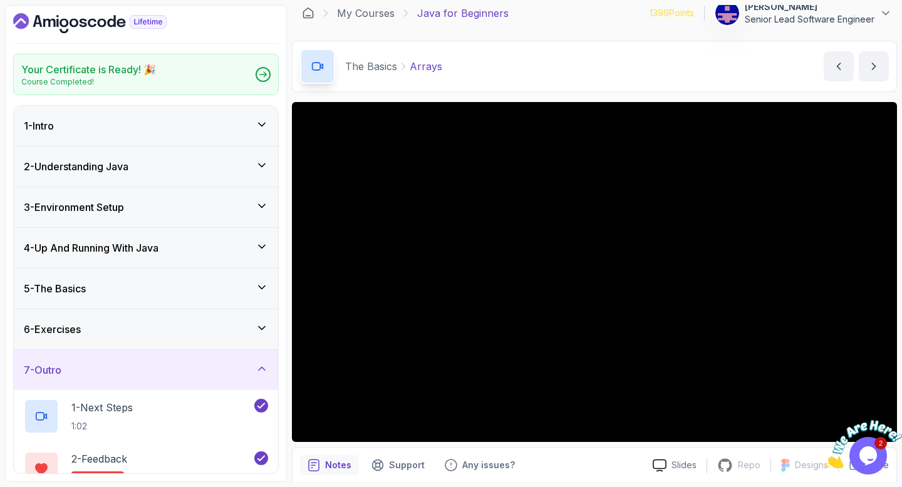
click at [63, 281] on h3 "5 - The Basics" at bounding box center [55, 288] width 62 height 15
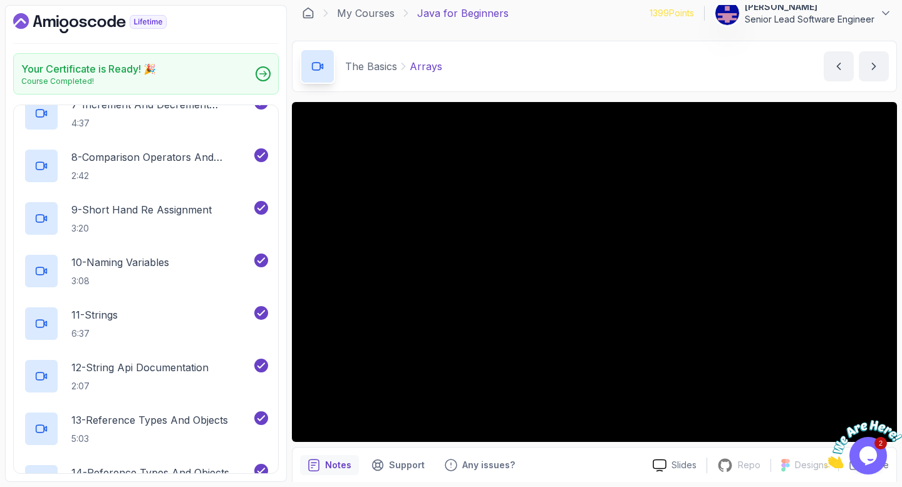
scroll to position [620, 0]
